Goal: Task Accomplishment & Management: Use online tool/utility

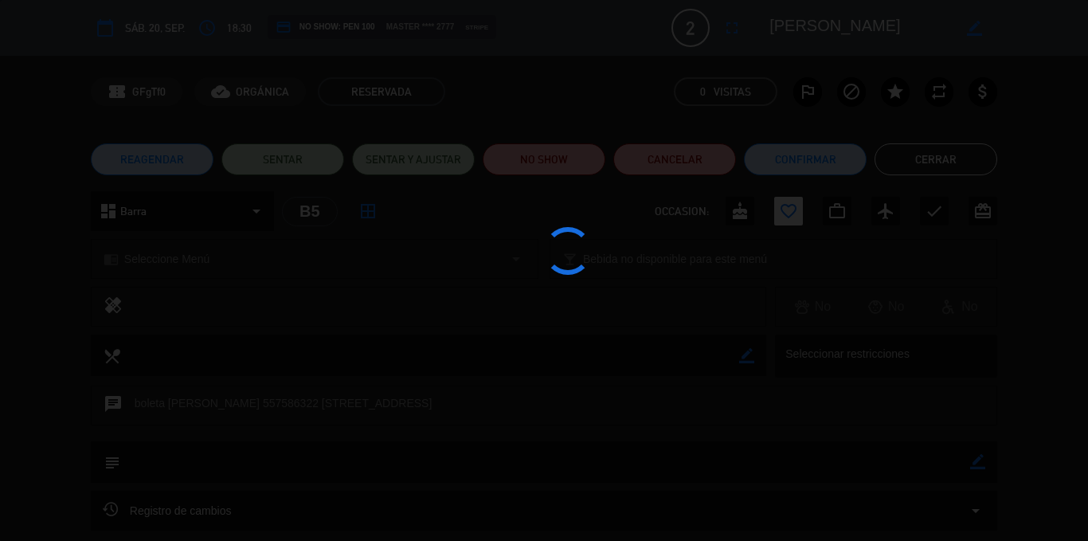
scroll to position [239, 0]
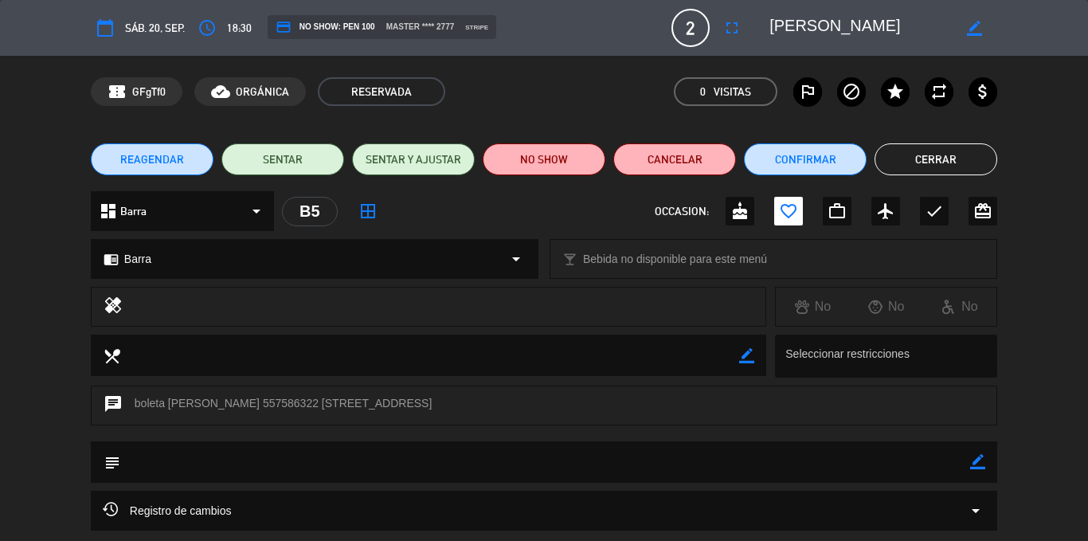
click at [942, 147] on button "Cerrar" at bounding box center [936, 159] width 123 height 32
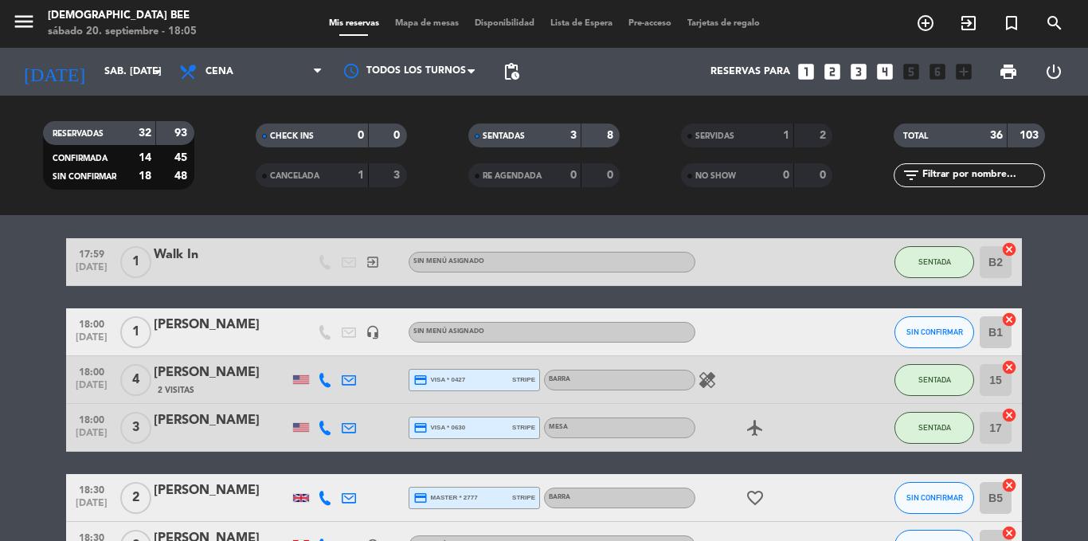
scroll to position [49, 0]
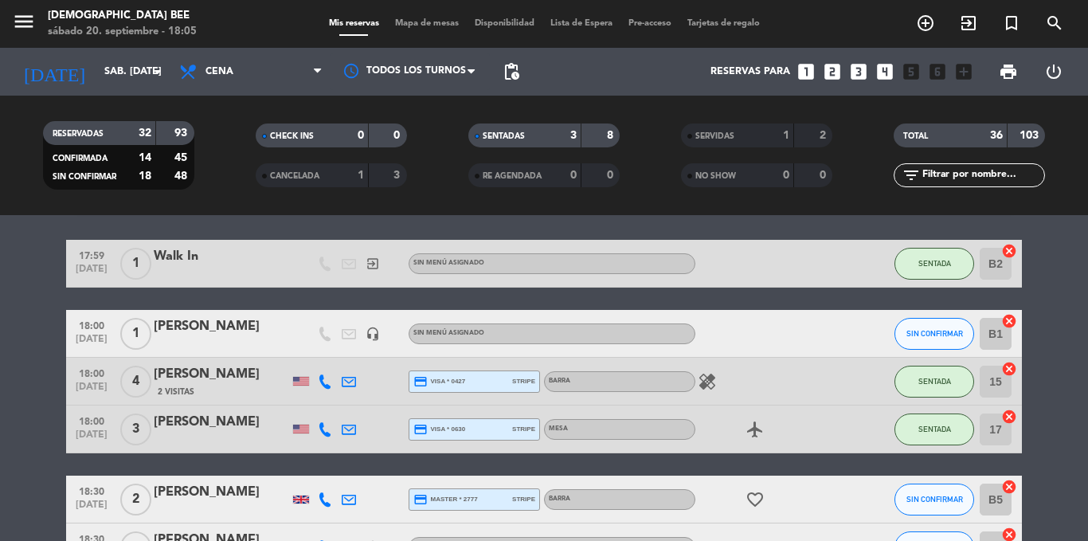
click at [424, 20] on span "Mapa de mesas" at bounding box center [427, 23] width 80 height 9
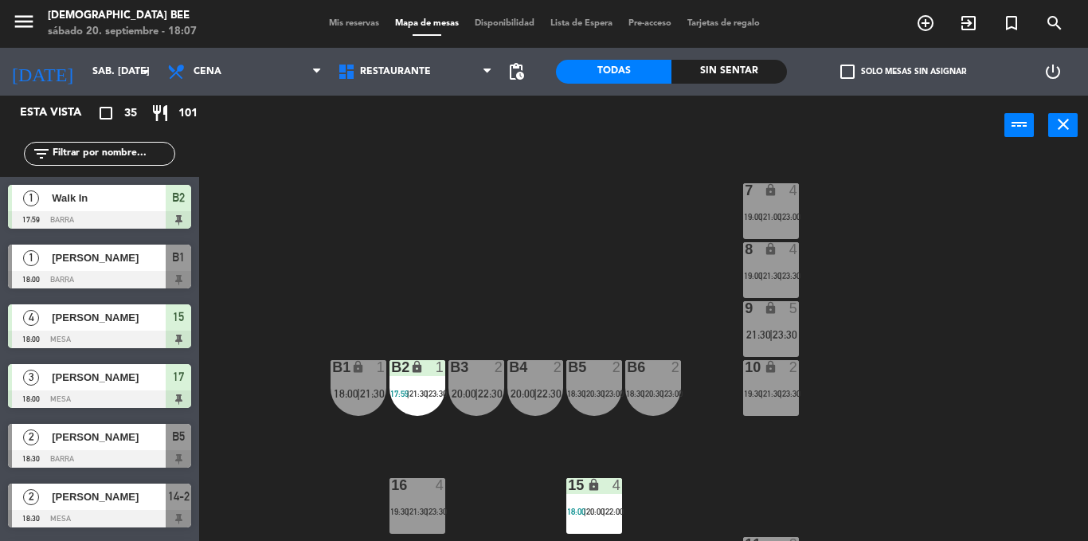
click at [940, 405] on div "7 lock 4 19:00 | 21:00 | 23:00 8 lock 4 19:00 | 21:30 | 23:30 9 lock 5 21:30 | …" at bounding box center [649, 348] width 878 height 386
click at [1022, 323] on div "7 lock 4 19:00 | 21:00 | 23:00 8 lock 4 19:00 | 21:30 | 23:30 9 lock 5 21:30 | …" at bounding box center [649, 348] width 878 height 386
click at [996, 192] on div "7 lock 4 19:00 | 21:00 | 23:00 8 lock 4 19:00 | 21:30 | 23:30 9 lock 5 21:30 | …" at bounding box center [649, 348] width 878 height 386
click at [945, 398] on div "7 lock 4 19:00 | 21:00 | 23:00 8 lock 4 19:00 | 21:30 | 23:30 9 lock 5 21:30 | …" at bounding box center [649, 348] width 878 height 386
click at [522, 407] on div "B4 2 20:00 | 22:30" at bounding box center [535, 388] width 56 height 56
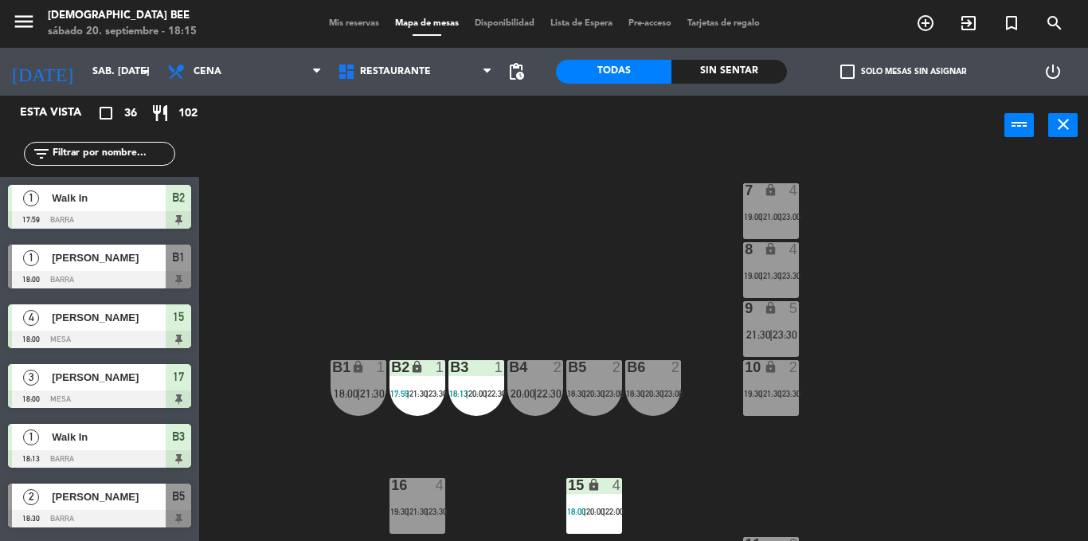
click at [804, 495] on div "7 lock 4 19:00 | 21:00 | 23:00 8 lock 4 19:00 | 21:30 | 23:30 9 lock 5 21:30 | …" at bounding box center [649, 348] width 878 height 386
click at [593, 374] on div at bounding box center [594, 367] width 26 height 14
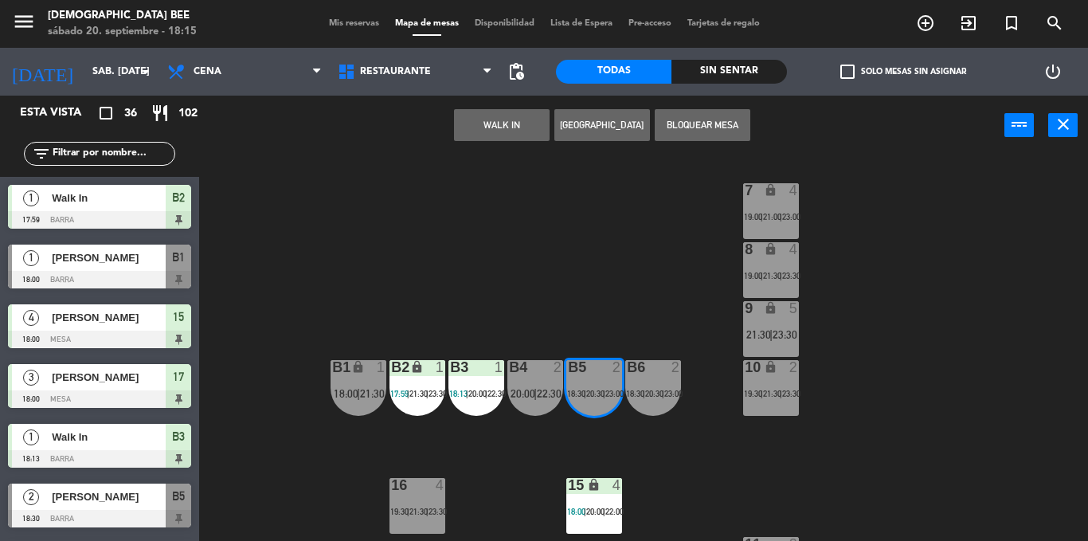
click at [961, 460] on div "7 lock 4 19:00 | 21:00 | 23:00 8 lock 4 19:00 | 21:30 | 23:30 9 lock 5 21:30 | …" at bounding box center [649, 348] width 878 height 386
